Goal: Complete application form

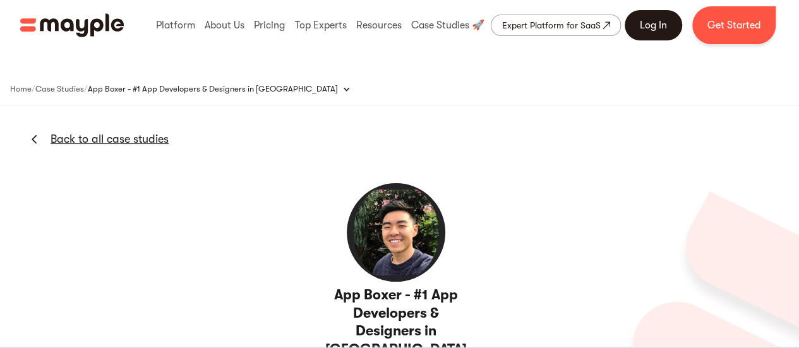
click at [651, 21] on link "Log In" at bounding box center [653, 25] width 57 height 30
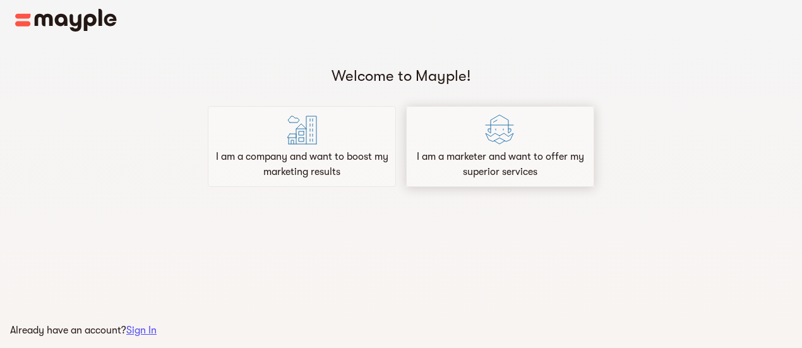
click at [440, 140] on div "I am a marketer and want to offer my superior services" at bounding box center [500, 146] width 188 height 81
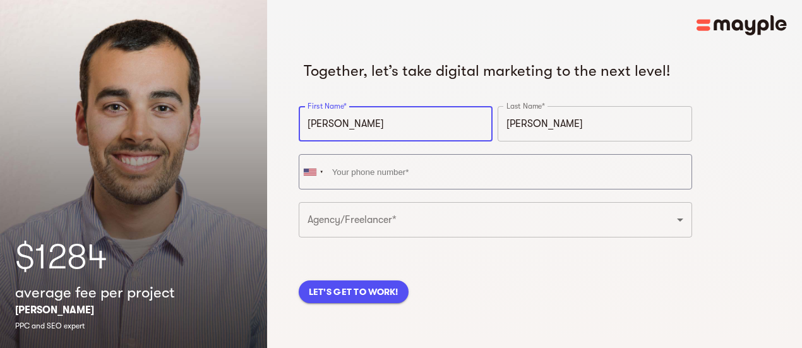
click at [396, 142] on input "William" at bounding box center [396, 123] width 195 height 35
type input "jashan"
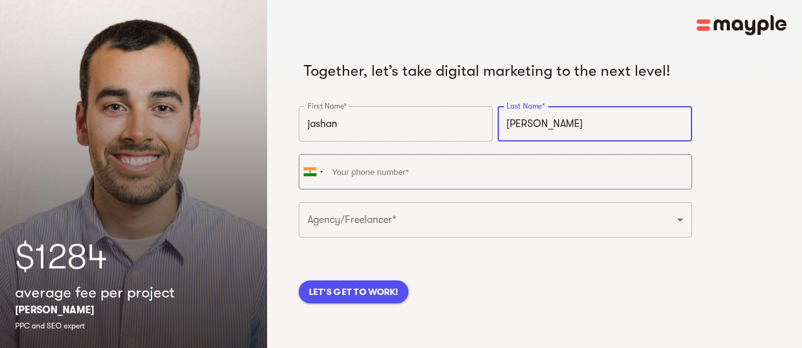
click at [500, 138] on input "Smith" at bounding box center [595, 123] width 195 height 35
type input "Bhardwaj"
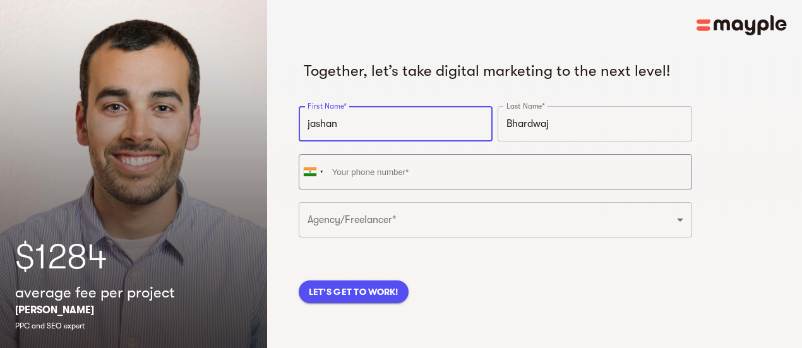
click at [312, 142] on input "jashan" at bounding box center [396, 123] width 195 height 35
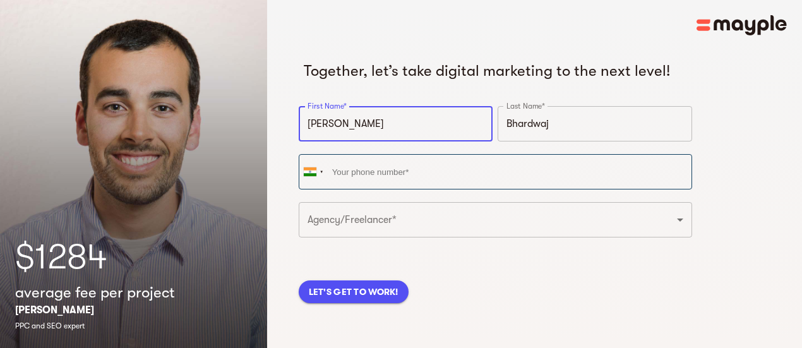
type input "Jashan"
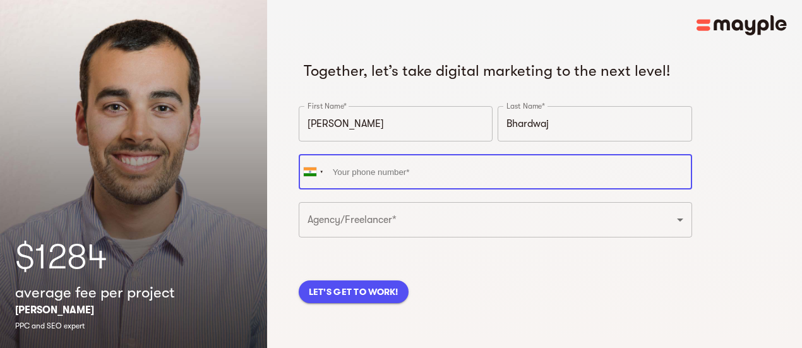
click at [354, 183] on input "tel" at bounding box center [496, 171] width 394 height 35
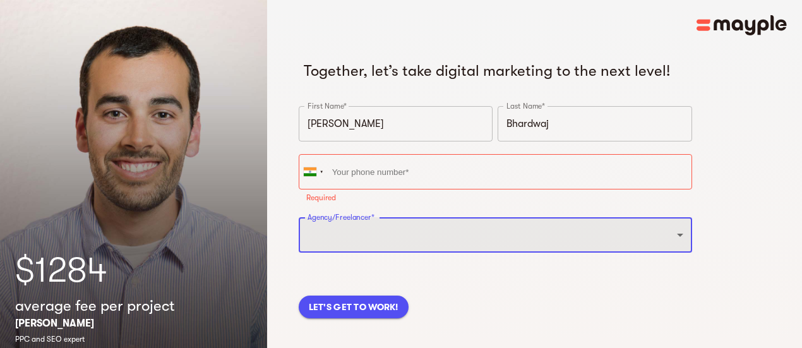
click at [534, 239] on select "Freelancer Digital Agency" at bounding box center [496, 234] width 394 height 35
click at [299, 238] on select "Freelancer Digital Agency" at bounding box center [496, 234] width 394 height 35
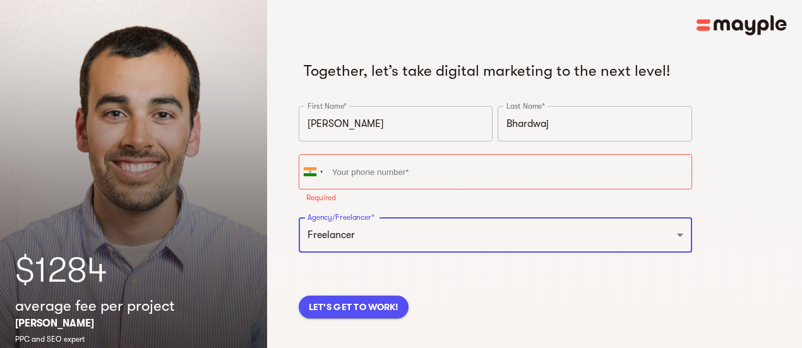
click at [356, 315] on span "LET'S GET TO WORK!" at bounding box center [354, 306] width 90 height 15
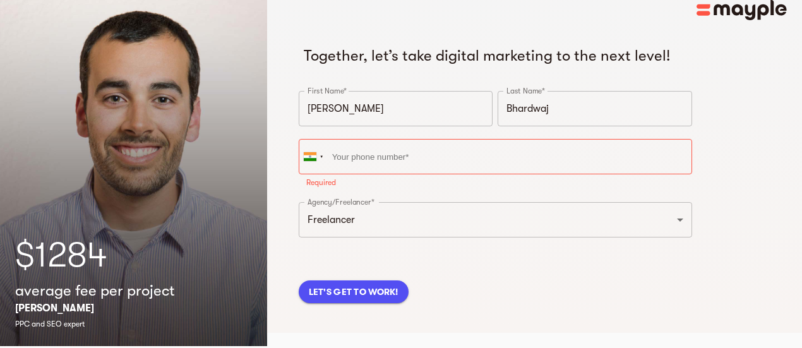
scroll to position [33, 0]
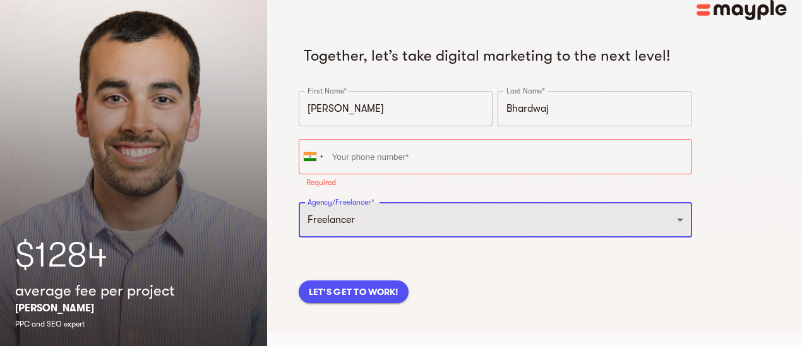
click at [462, 226] on select "Freelancer Digital Agency" at bounding box center [496, 219] width 394 height 35
select select "DIGITAL_AGENCY"
click at [299, 204] on select "Freelancer Digital Agency" at bounding box center [496, 219] width 394 height 35
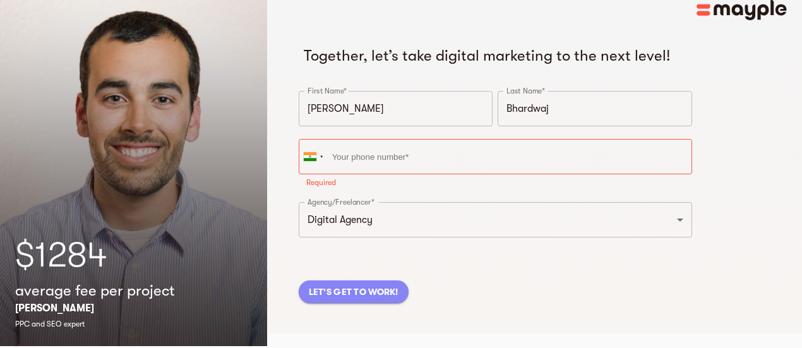
click at [368, 296] on span "LET'S GET TO WORK!" at bounding box center [354, 291] width 90 height 15
click at [397, 296] on span "LET'S GET TO WORK!" at bounding box center [354, 291] width 90 height 15
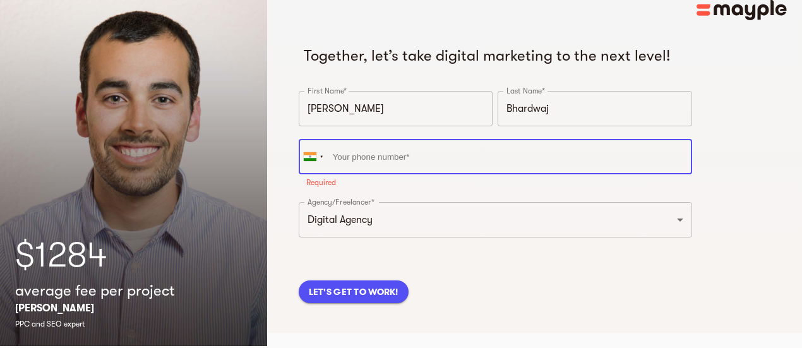
click at [379, 171] on input "tel" at bounding box center [496, 156] width 394 height 35
click at [342, 173] on input "+618559061016" at bounding box center [496, 156] width 394 height 35
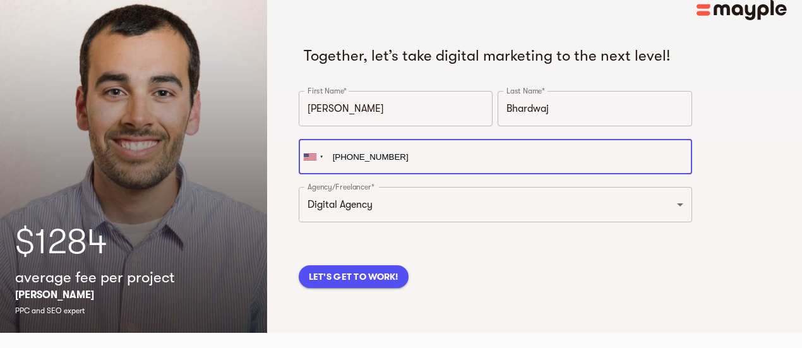
scroll to position [3, 0]
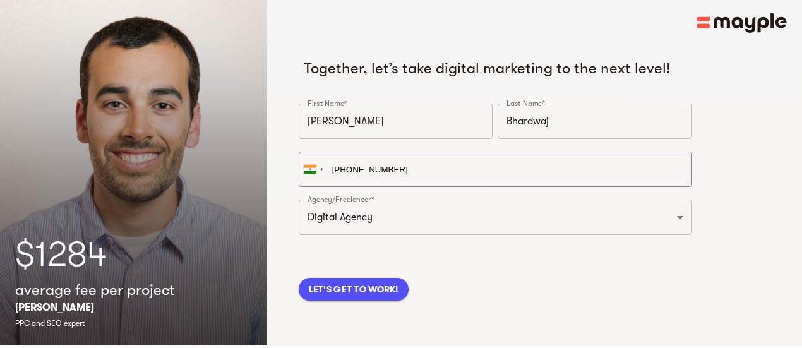
type input "+91 85590 61016"
click at [318, 297] on span "LET'S GET TO WORK!" at bounding box center [354, 289] width 90 height 15
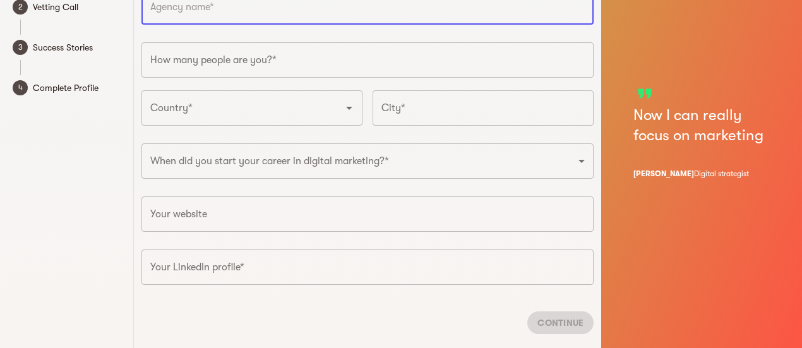
scroll to position [128, 0]
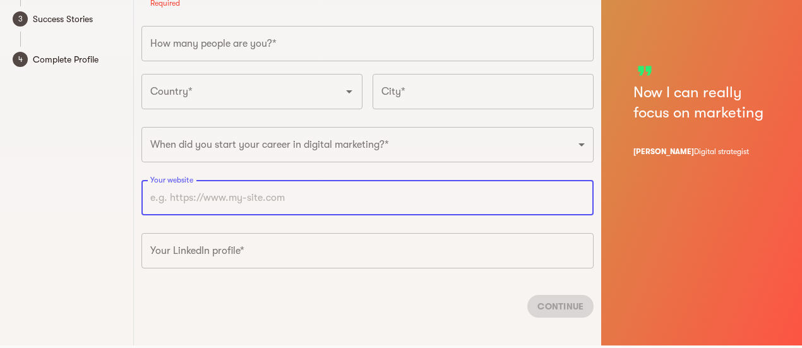
click at [341, 179] on div "Your website Your website" at bounding box center [367, 201] width 463 height 53
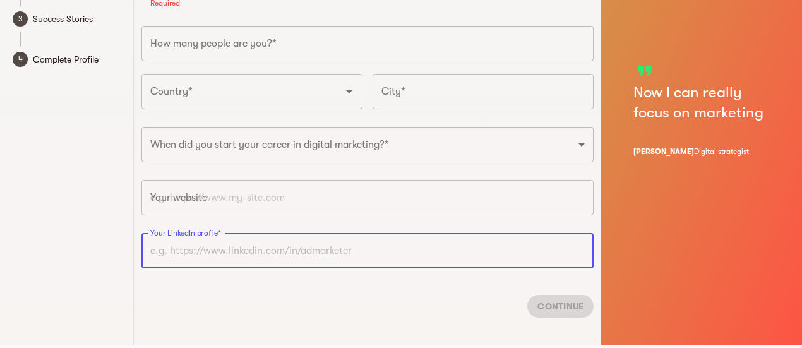
click at [292, 242] on input "text" at bounding box center [368, 250] width 453 height 35
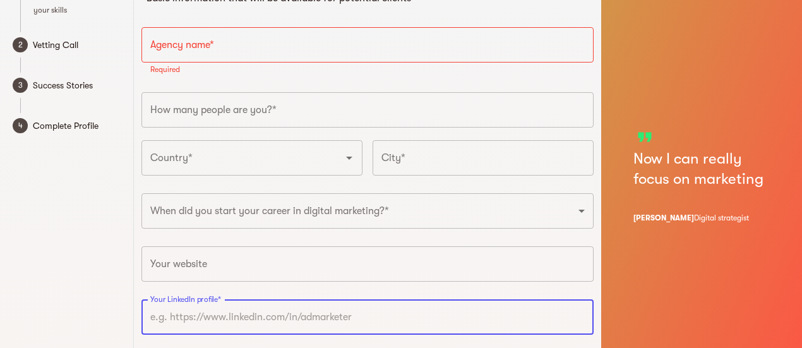
scroll to position [1, 0]
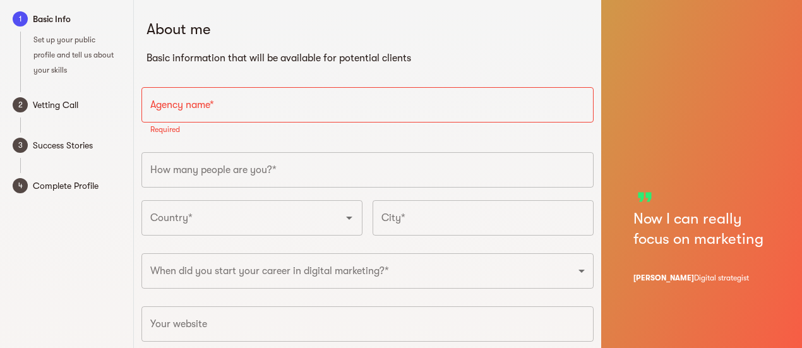
click at [299, 112] on input "text" at bounding box center [368, 104] width 453 height 35
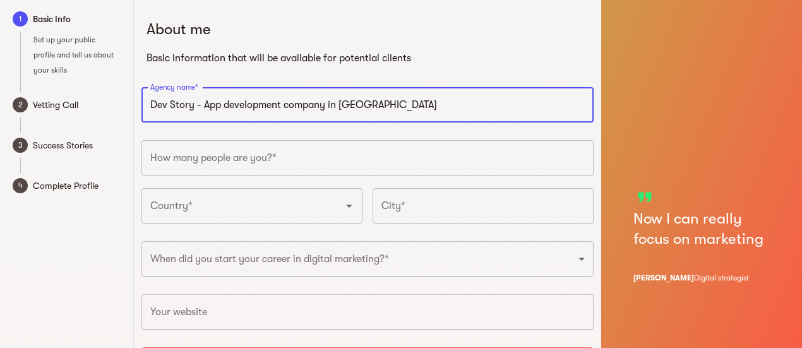
type input "Dev Story - App development company in Australia"
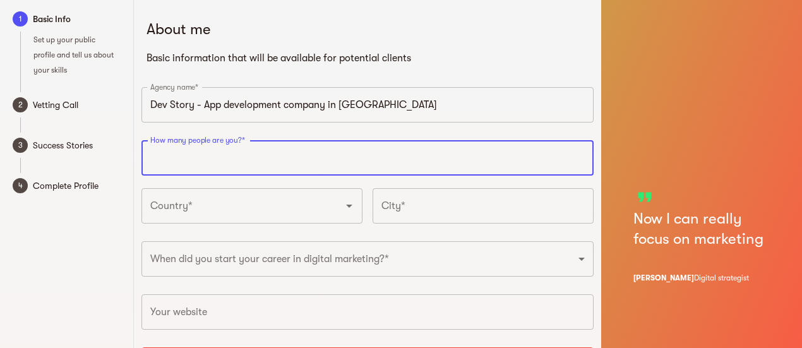
click at [293, 160] on input "number" at bounding box center [368, 157] width 453 height 35
type input "100"
click at [273, 202] on input "Country*" at bounding box center [234, 206] width 174 height 24
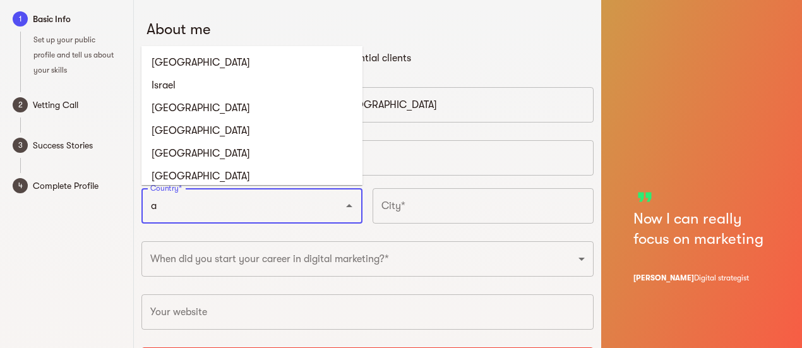
type input "Australia"
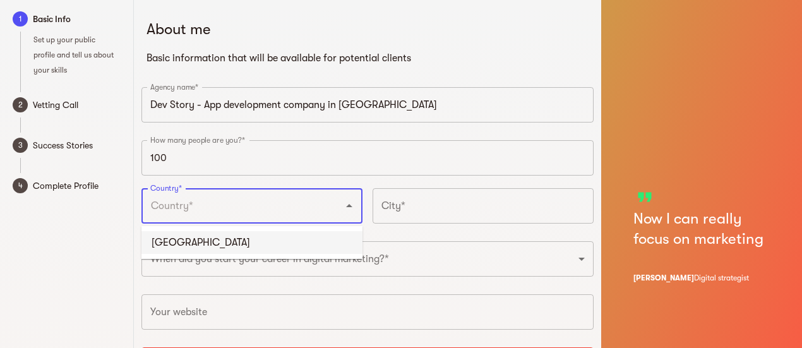
click at [408, 208] on input "text" at bounding box center [483, 205] width 221 height 35
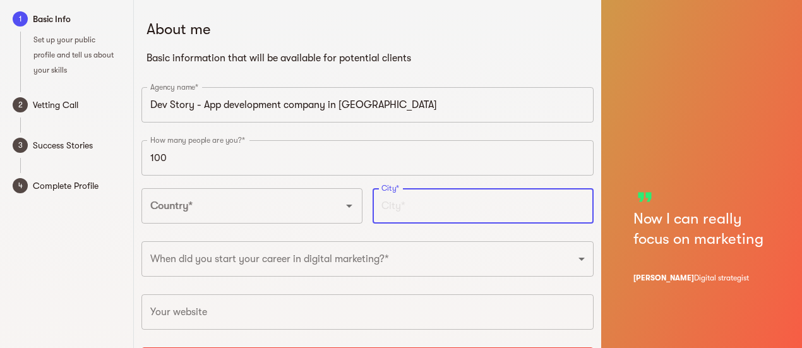
click at [315, 219] on div "Country*" at bounding box center [252, 205] width 221 height 35
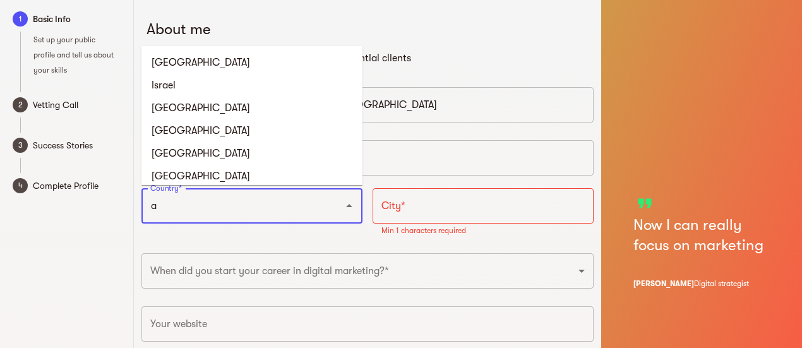
type input "Australia"
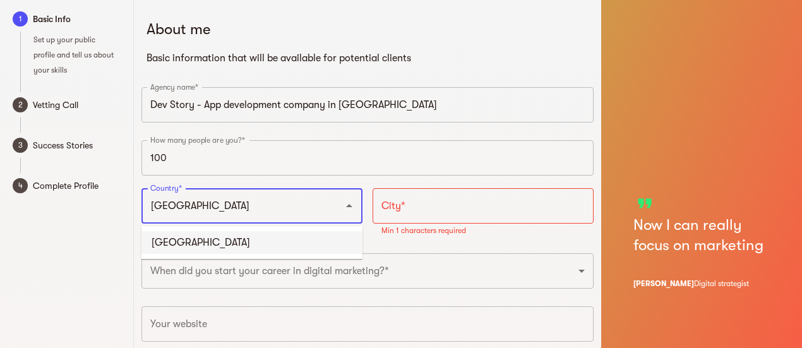
click at [255, 242] on li "Australia" at bounding box center [252, 242] width 221 height 23
click at [456, 223] on input "text" at bounding box center [483, 205] width 221 height 35
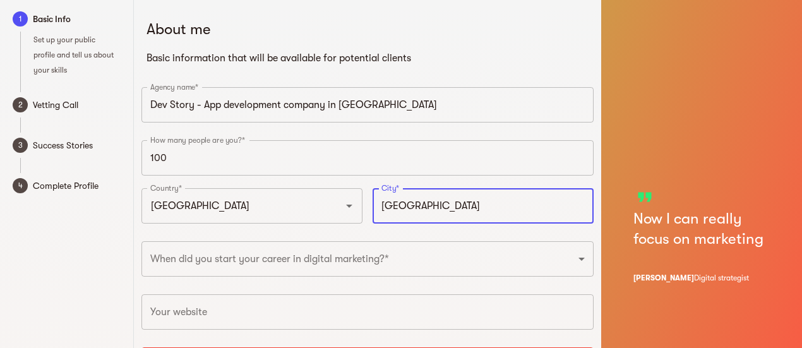
click at [464, 203] on input "sydney" at bounding box center [483, 205] width 221 height 35
type input "sydney"
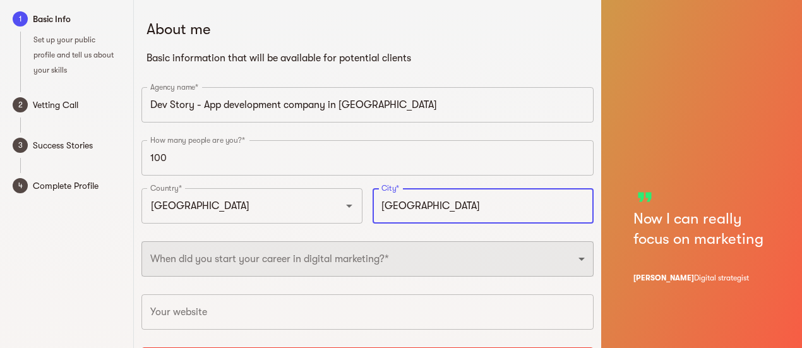
click at [447, 250] on select "2025 2024 2023 2022 2021 2020 2019 2018 2017 2016 2015 2014 2013 2012 2011 2010…" at bounding box center [368, 258] width 453 height 35
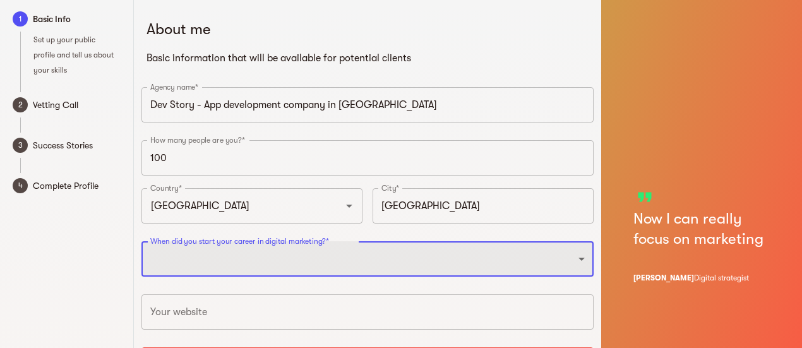
select select "2019"
click at [142, 241] on select "2025 2024 2023 2022 2021 2020 2019 2018 2017 2016 2015 2014 2013 2012 2011 2010…" at bounding box center [368, 258] width 453 height 35
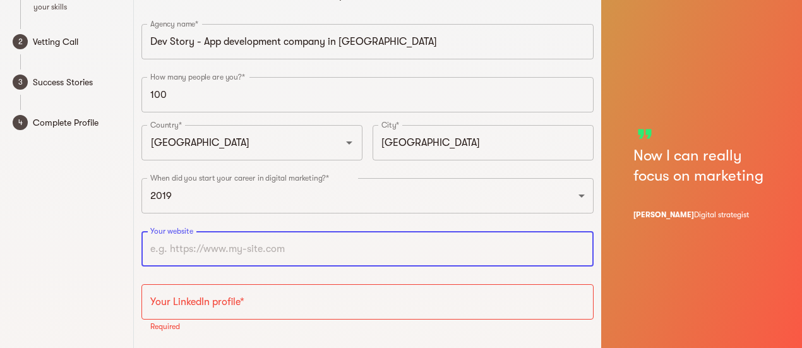
click at [301, 260] on input "text" at bounding box center [368, 248] width 453 height 35
paste input "https://dev-story.com/au/mobile-app-development-company-australia/"
type input "https://dev-story.com/au/mobile-app-development-company-australia"
click at [232, 303] on input "text" at bounding box center [368, 301] width 453 height 35
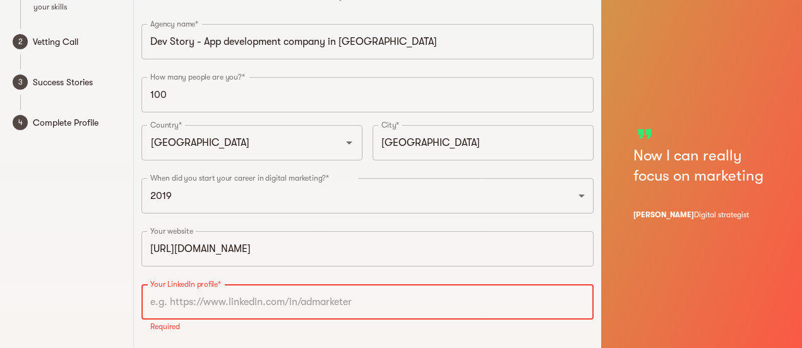
click at [232, 303] on input "text" at bounding box center [368, 301] width 453 height 35
paste input "https://linkedin.com/company/dev-story"
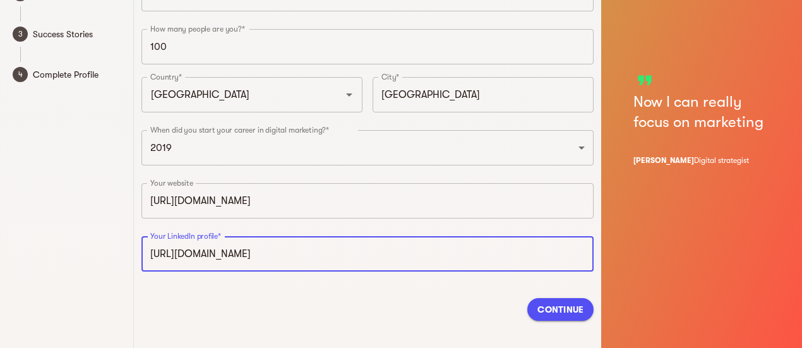
scroll to position [128, 0]
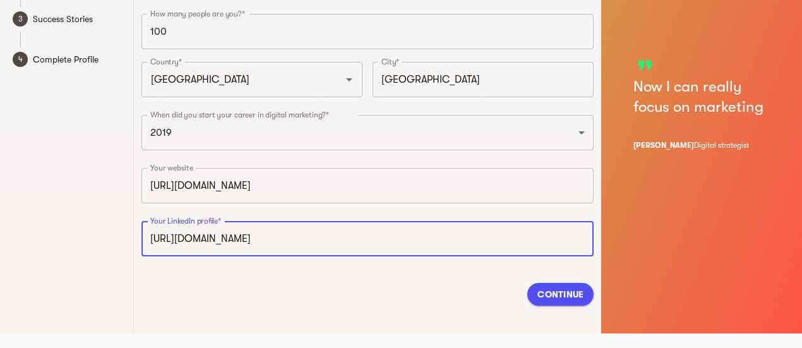
type input "https://linkedin.com/company/dev-story"
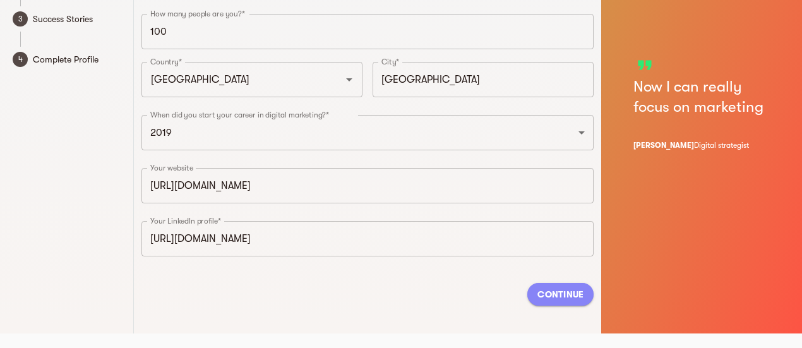
click at [579, 289] on span "Continue" at bounding box center [561, 294] width 46 height 15
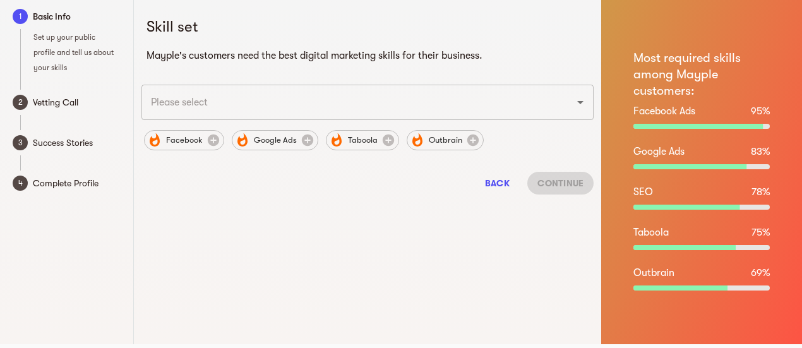
scroll to position [0, 0]
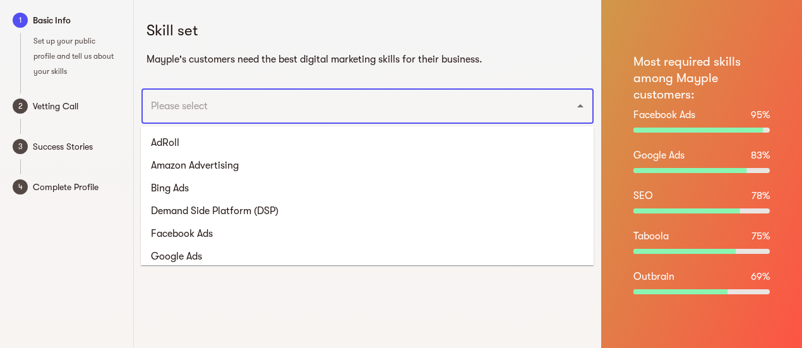
click at [216, 108] on input "text" at bounding box center [350, 106] width 406 height 24
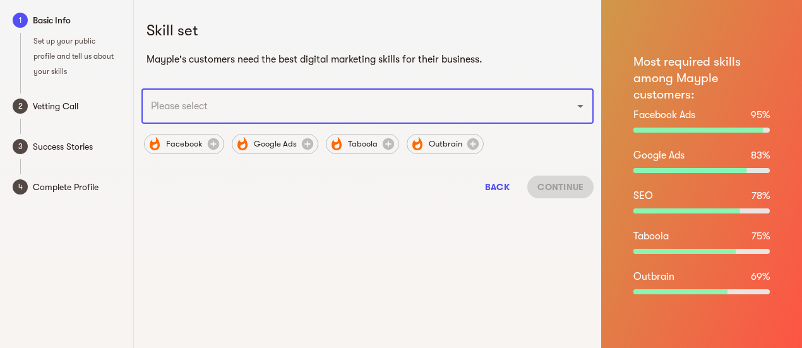
click at [216, 108] on input "text" at bounding box center [350, 106] width 406 height 24
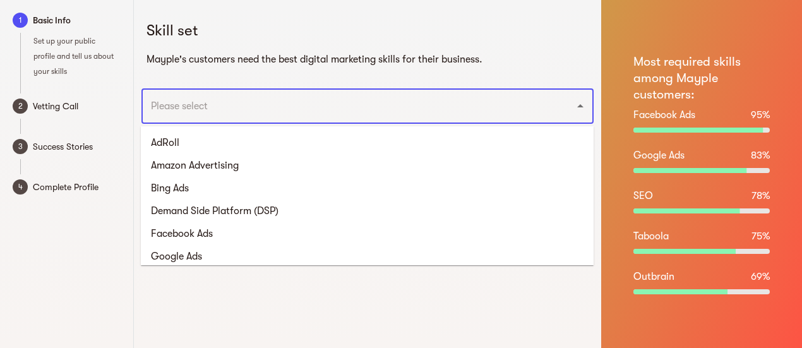
click at [298, 112] on input "text" at bounding box center [350, 106] width 406 height 24
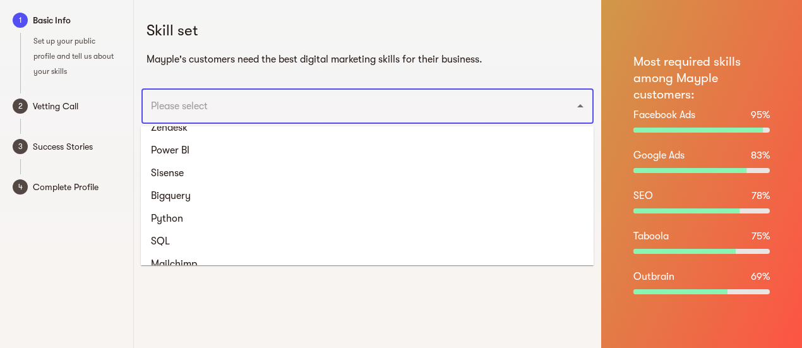
scroll to position [2122, 0]
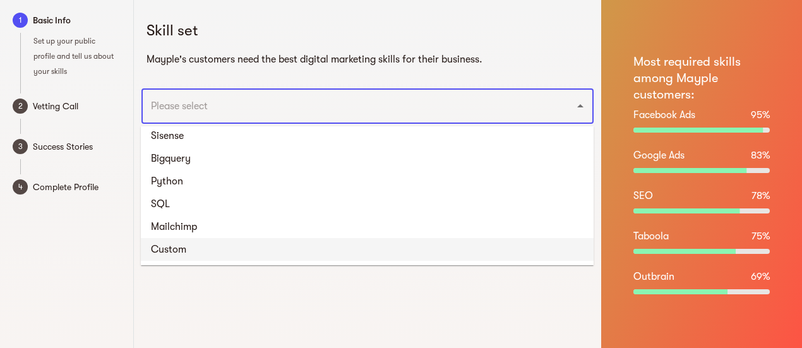
click at [181, 246] on li "Custom" at bounding box center [367, 249] width 453 height 23
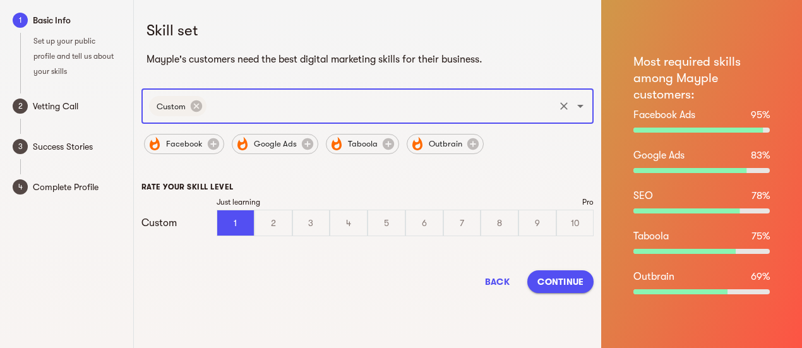
click at [557, 284] on span "Continue" at bounding box center [561, 281] width 46 height 15
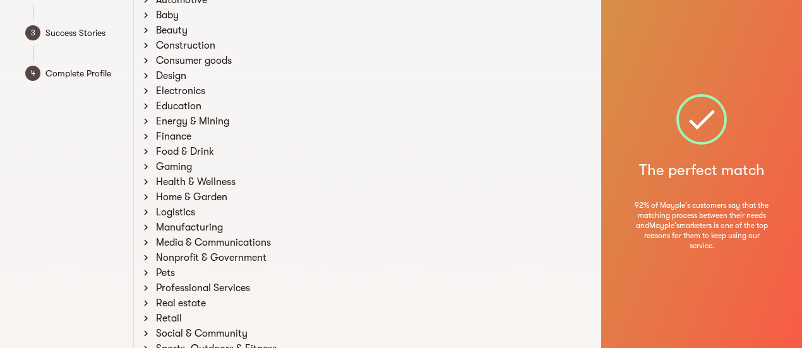
scroll to position [264, 0]
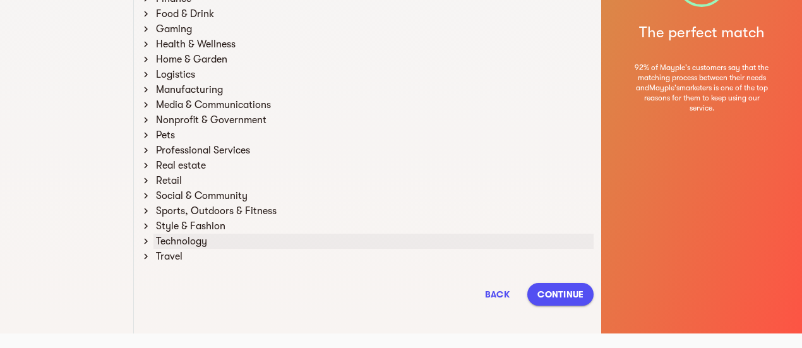
click at [183, 238] on div "Technology" at bounding box center [374, 241] width 441 height 15
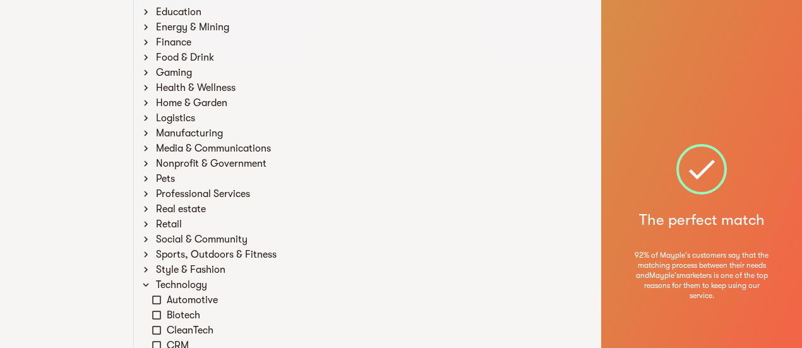
scroll to position [236, 0]
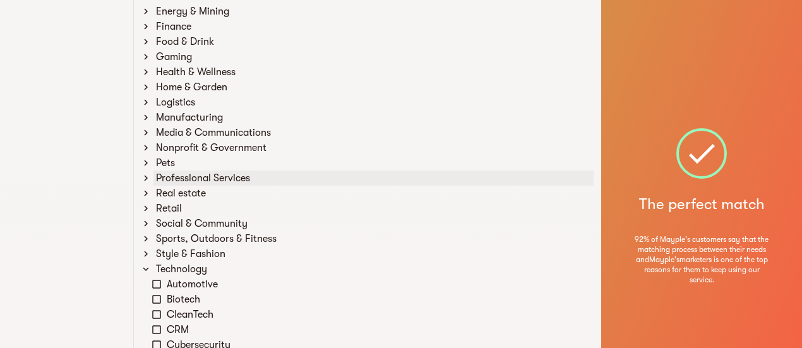
click at [191, 179] on div "Professional Services" at bounding box center [374, 178] width 441 height 15
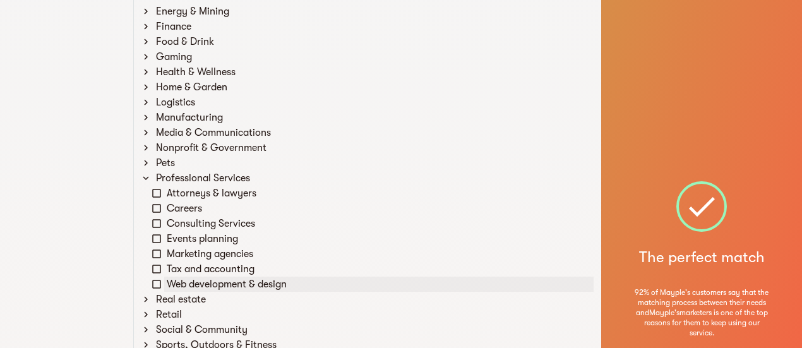
click at [178, 280] on div "Web development & design" at bounding box center [379, 284] width 430 height 15
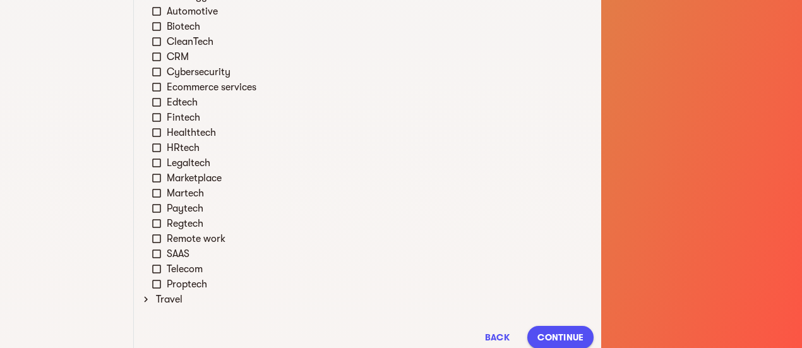
scroll to position [658, 0]
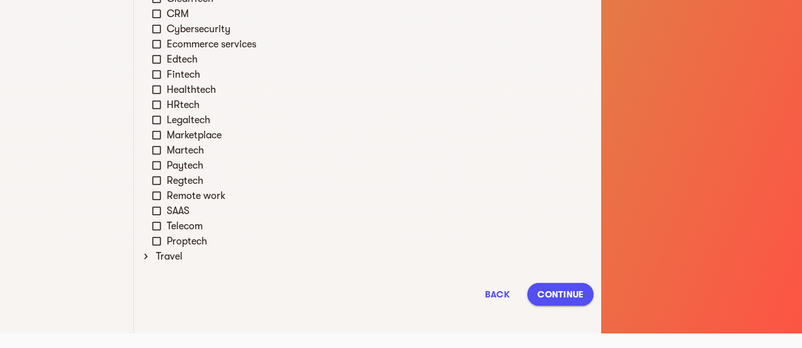
click at [552, 293] on span "Continue" at bounding box center [561, 294] width 46 height 15
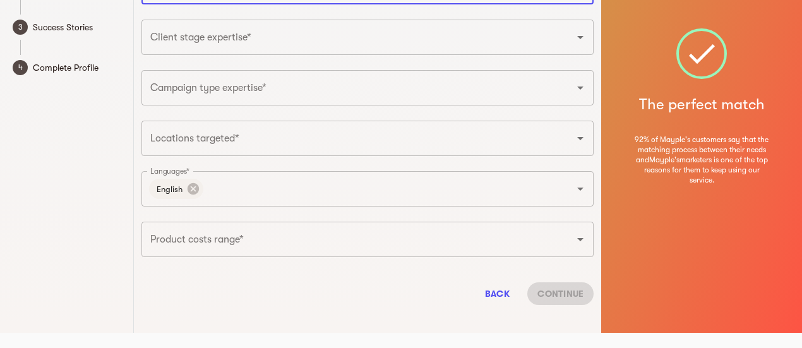
scroll to position [0, 0]
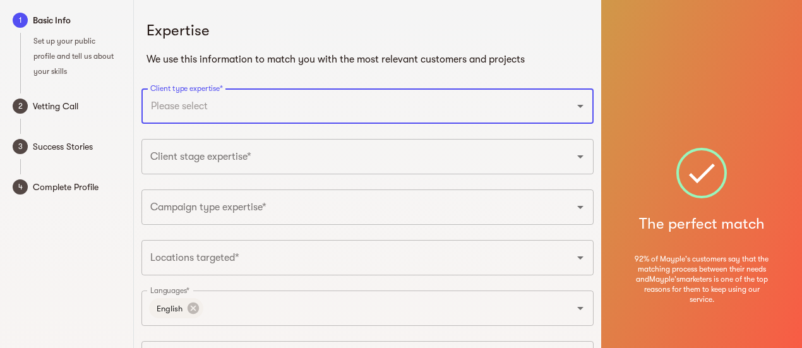
click at [245, 113] on input "Client type expertise*" at bounding box center [350, 106] width 406 height 24
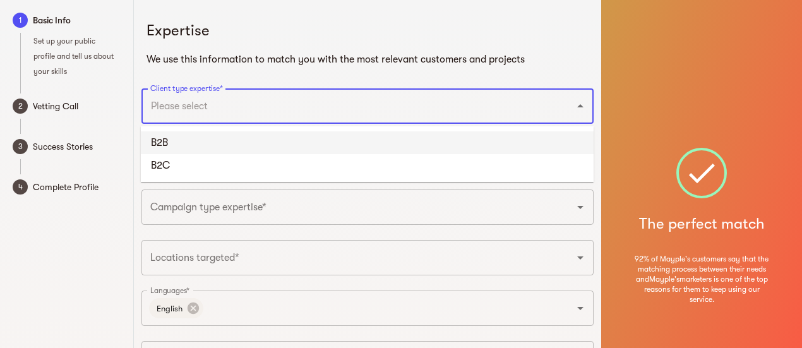
click at [235, 135] on li "B2B" at bounding box center [367, 142] width 453 height 23
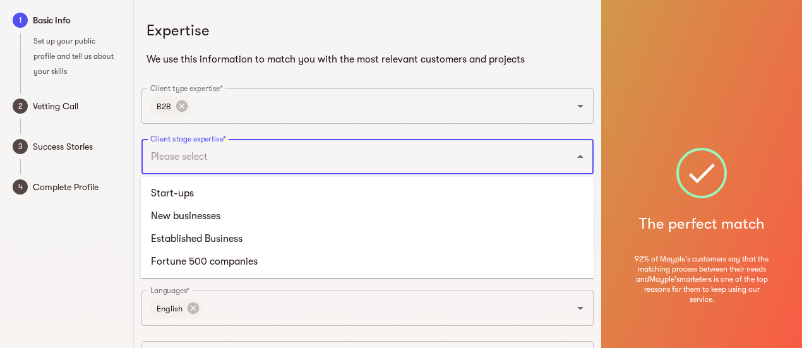
click at [231, 159] on input "Client stage expertise*" at bounding box center [350, 157] width 406 height 24
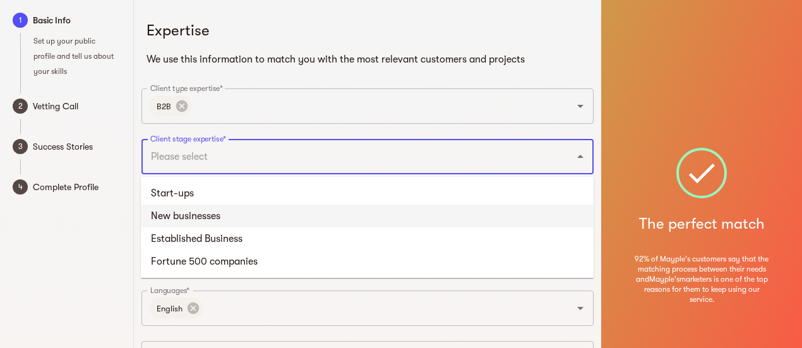
click at [225, 213] on li "New businesses" at bounding box center [367, 216] width 453 height 23
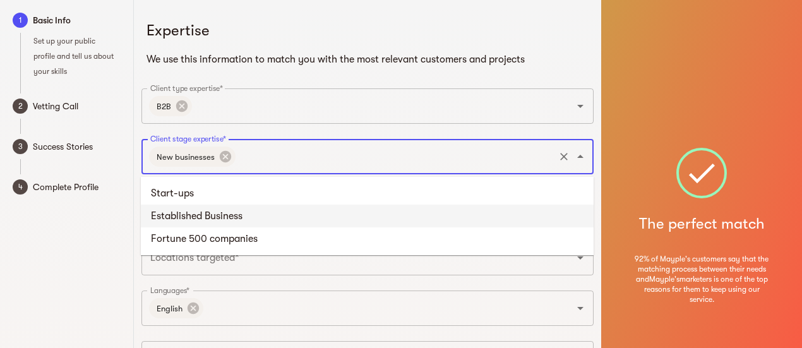
click at [347, 164] on input "Client stage expertise*" at bounding box center [396, 157] width 316 height 24
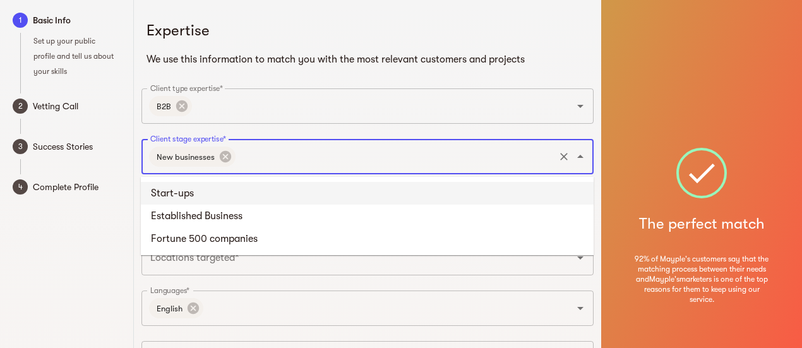
click at [298, 195] on li "Start-ups" at bounding box center [367, 193] width 453 height 23
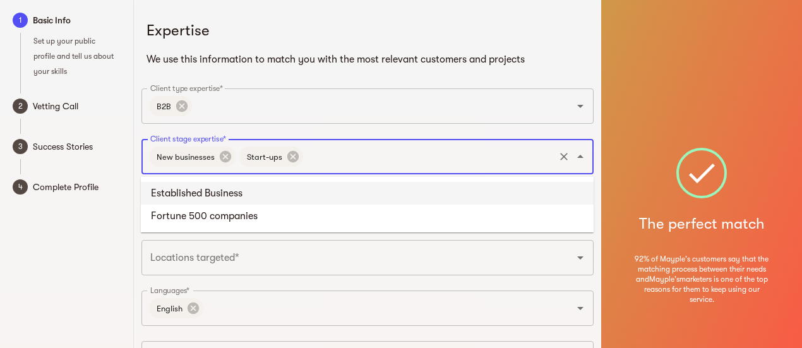
click at [340, 158] on input "Client stage expertise*" at bounding box center [429, 157] width 248 height 24
click at [287, 196] on li "Established Business" at bounding box center [367, 193] width 453 height 23
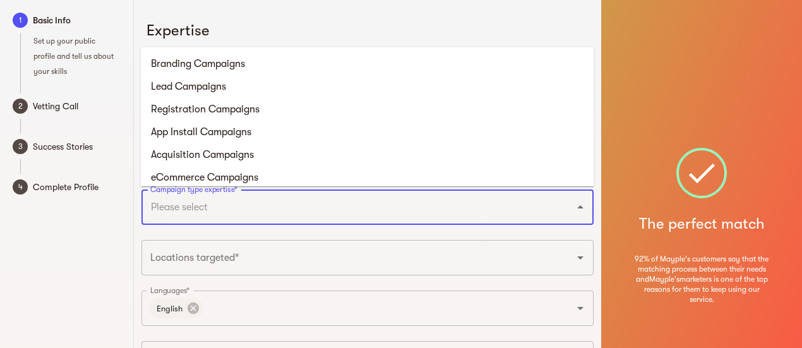
click at [286, 212] on input "Campaign type expertise*" at bounding box center [350, 207] width 406 height 24
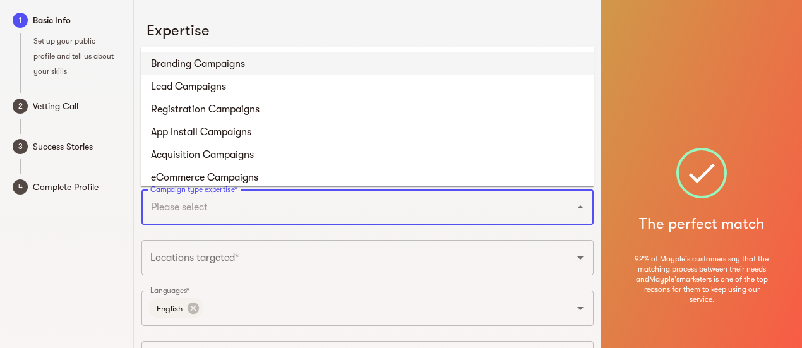
click at [196, 58] on li "Branding Campaigns" at bounding box center [367, 63] width 453 height 23
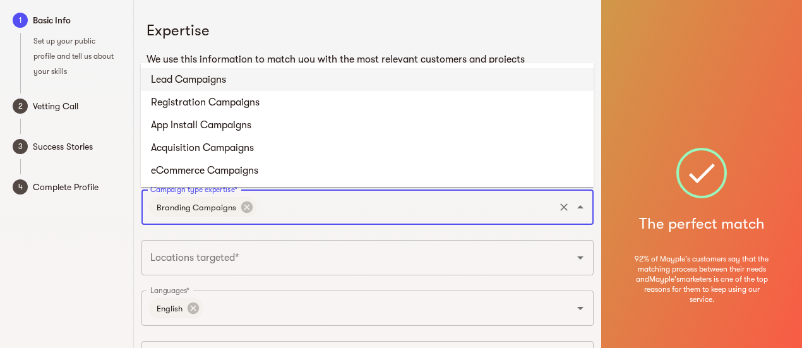
click at [279, 198] on input "Campaign type expertise*" at bounding box center [406, 207] width 294 height 24
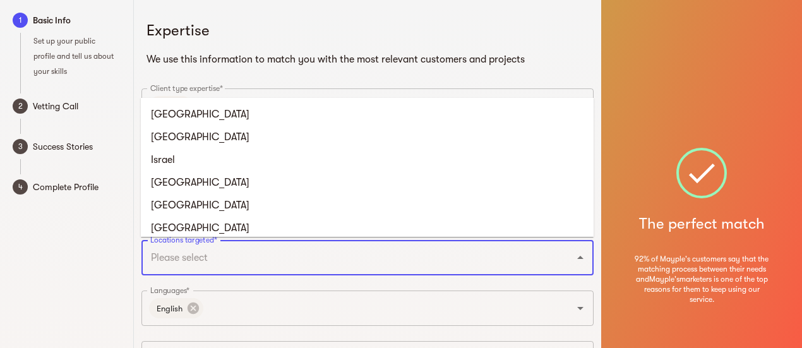
click at [220, 267] on input "Locations targeted*" at bounding box center [350, 258] width 406 height 24
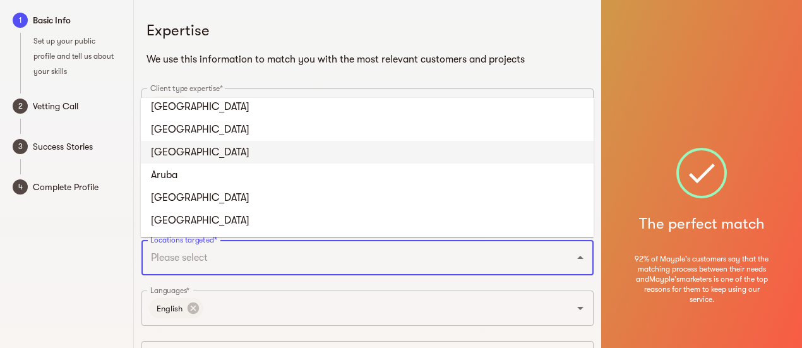
scroll to position [442, 0]
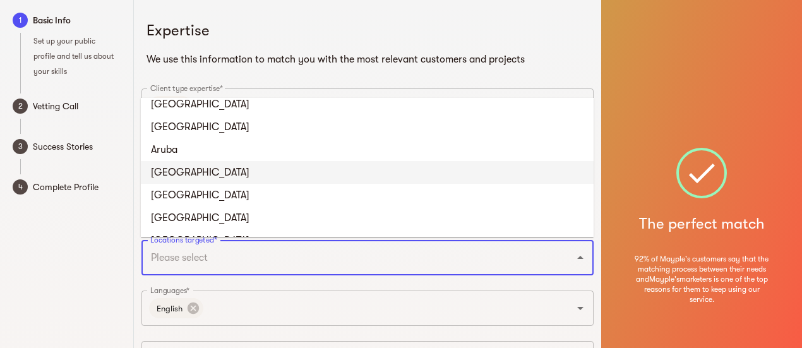
click at [197, 179] on li "Australia" at bounding box center [367, 172] width 453 height 23
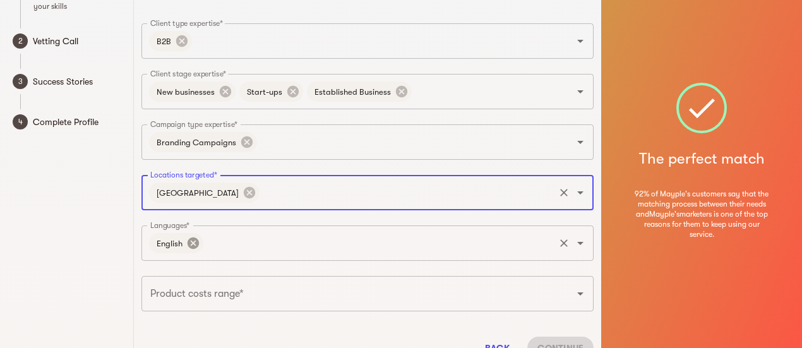
scroll to position [119, 0]
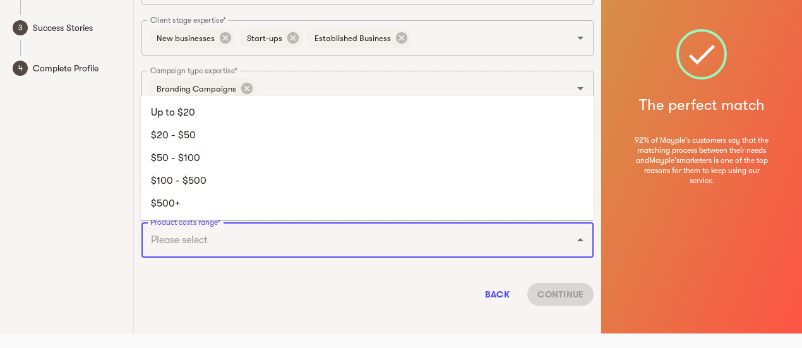
click at [202, 239] on input "Product costs range*" at bounding box center [350, 240] width 406 height 24
click at [190, 193] on li "$500+" at bounding box center [367, 203] width 453 height 23
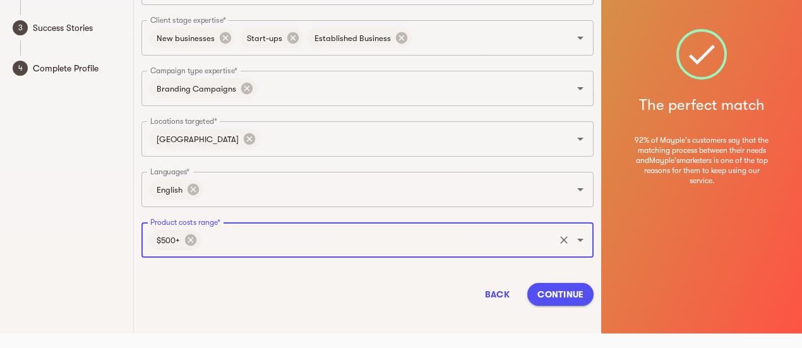
click at [565, 294] on span "Continue" at bounding box center [561, 294] width 46 height 15
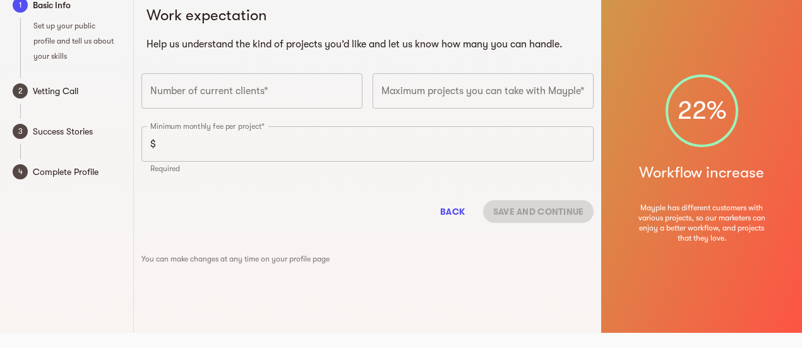
scroll to position [15, 0]
click at [284, 96] on input "number" at bounding box center [252, 90] width 221 height 35
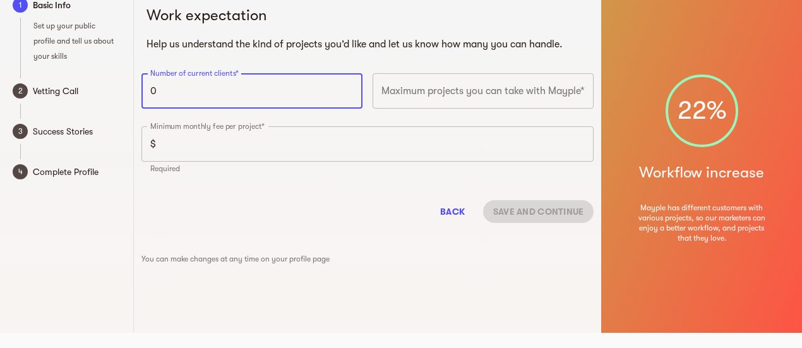
click at [347, 93] on input "0" at bounding box center [252, 90] width 221 height 35
click at [347, 84] on input "0" at bounding box center [252, 90] width 221 height 35
click at [347, 91] on input "0" at bounding box center [252, 90] width 221 height 35
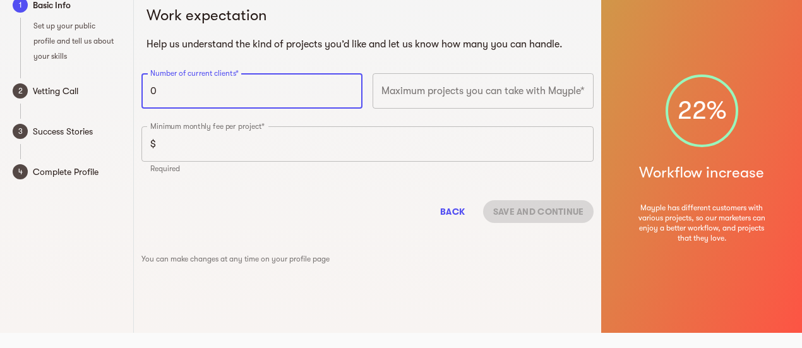
click at [347, 91] on input "0" at bounding box center [252, 90] width 221 height 35
click at [348, 90] on input "1" at bounding box center [252, 90] width 221 height 35
click at [348, 90] on input "2" at bounding box center [252, 90] width 221 height 35
click at [348, 90] on input "3" at bounding box center [252, 90] width 221 height 35
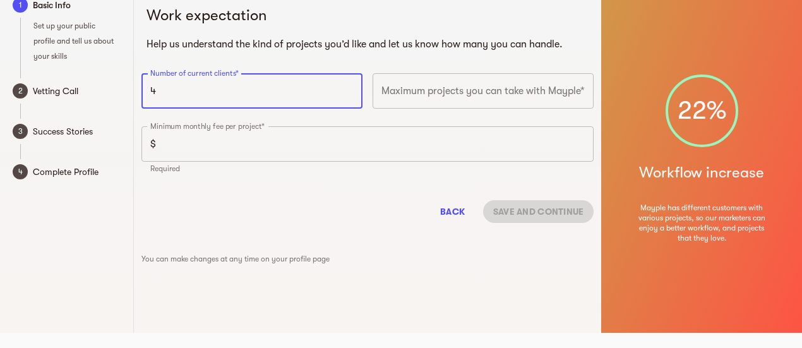
type input "4"
click at [348, 90] on input "4" at bounding box center [252, 90] width 221 height 35
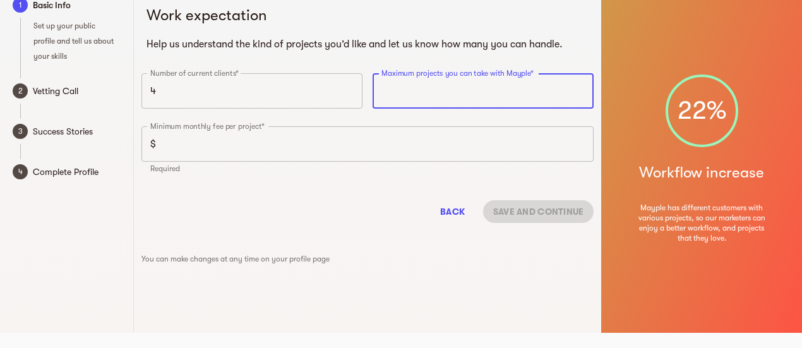
click at [448, 83] on input "number" at bounding box center [483, 90] width 221 height 35
type input "1"
click at [581, 88] on input "1" at bounding box center [483, 90] width 221 height 35
click at [579, 94] on input "1" at bounding box center [483, 90] width 221 height 35
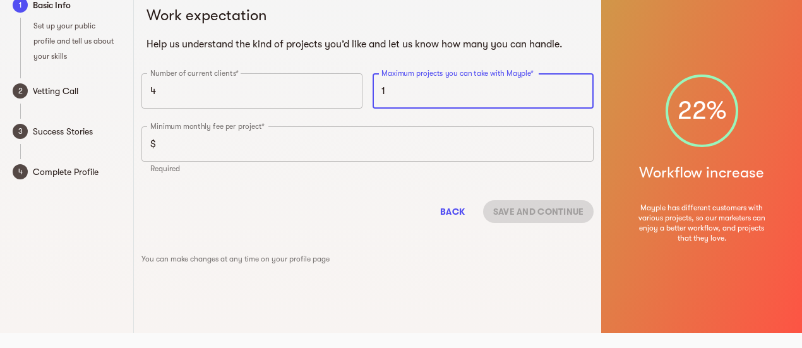
click at [579, 94] on input "1" at bounding box center [483, 90] width 221 height 35
click at [512, 87] on input "1" at bounding box center [483, 90] width 221 height 35
type input "0"
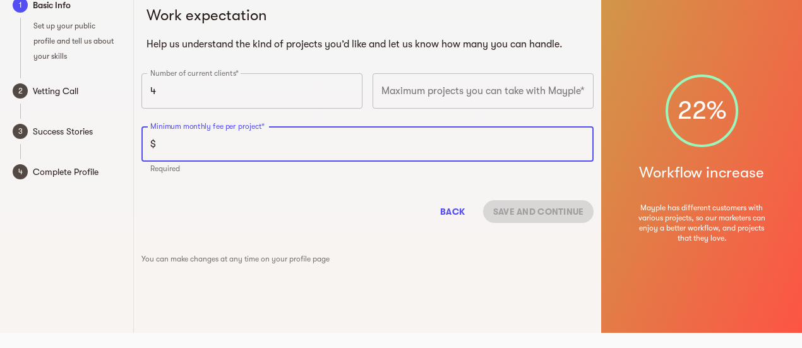
click at [301, 148] on input "number" at bounding box center [377, 143] width 433 height 35
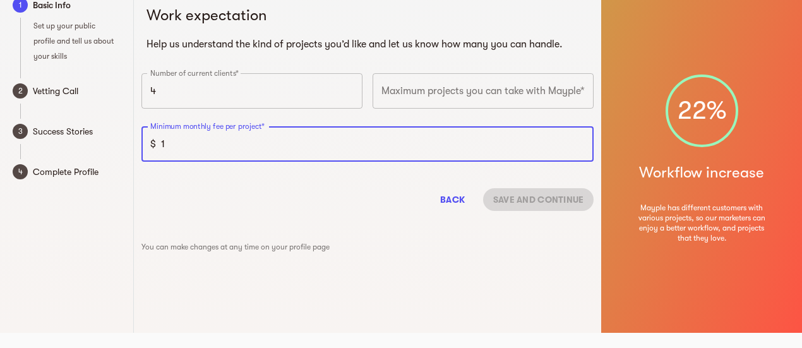
click at [584, 140] on input "1" at bounding box center [377, 143] width 433 height 35
drag, startPoint x: 377, startPoint y: 157, endPoint x: 187, endPoint y: 165, distance: 189.7
click at [179, 160] on input "1" at bounding box center [377, 143] width 433 height 35
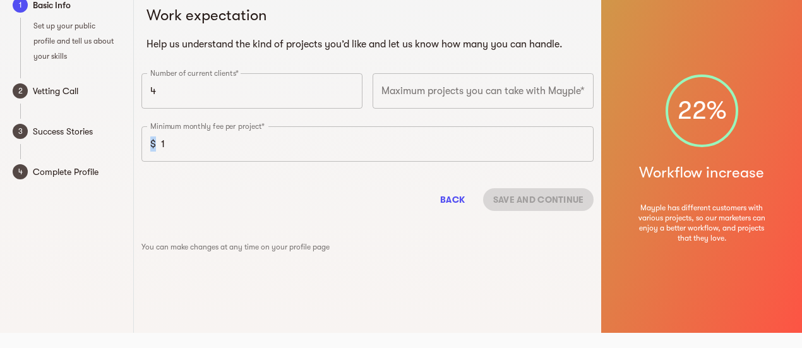
drag, startPoint x: 181, startPoint y: 166, endPoint x: 152, endPoint y: 157, distance: 30.2
click at [152, 157] on div "Minimum monthly fee per project* $ 1 Minimum monthly fee per project*" at bounding box center [367, 147] width 463 height 53
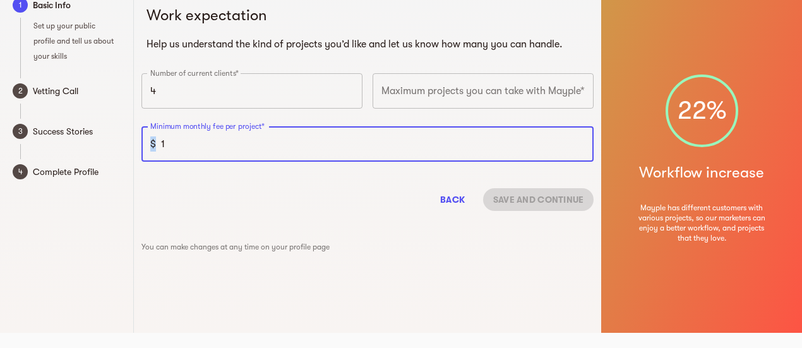
click at [236, 153] on input "1" at bounding box center [377, 143] width 433 height 35
type input "1"
type input "25000"
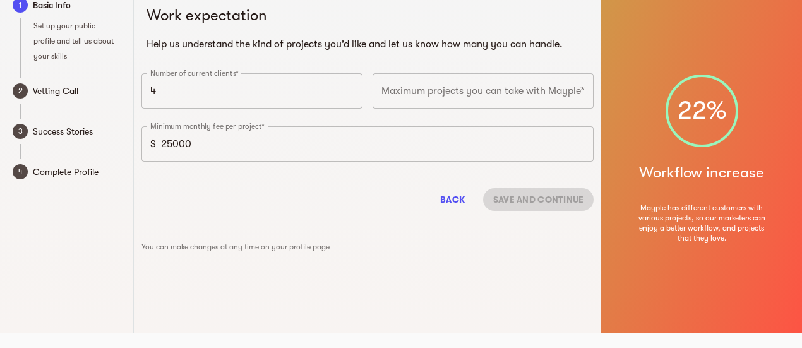
click at [514, 204] on div "Back Save and continue" at bounding box center [368, 199] width 453 height 43
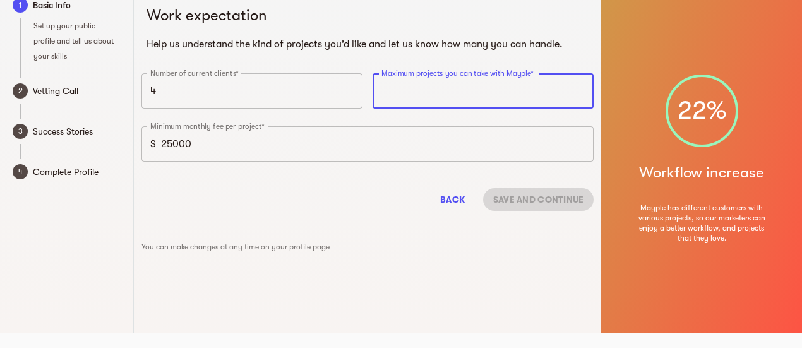
click at [490, 104] on input "number" at bounding box center [483, 90] width 221 height 35
type input "1"
click at [540, 205] on span "Save and continue" at bounding box center [538, 199] width 91 height 15
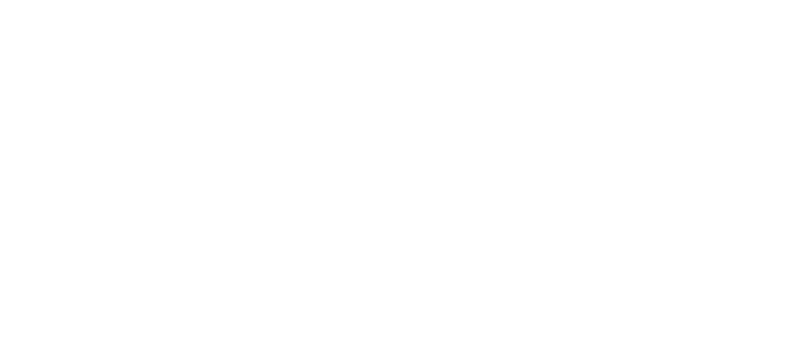
scroll to position [11, 0]
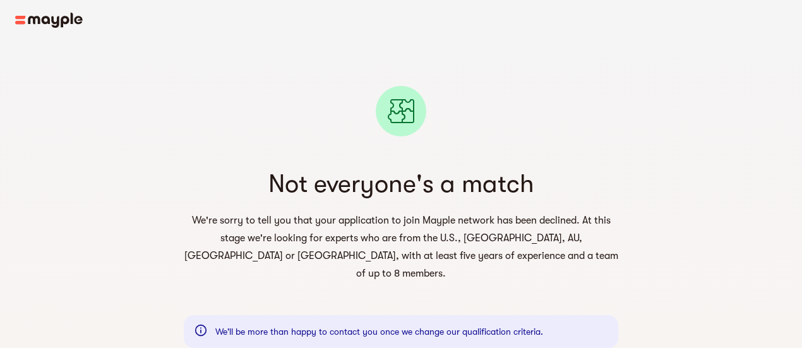
scroll to position [3, 0]
click at [39, 22] on img at bounding box center [49, 20] width 68 height 15
